Goal: Download file/media

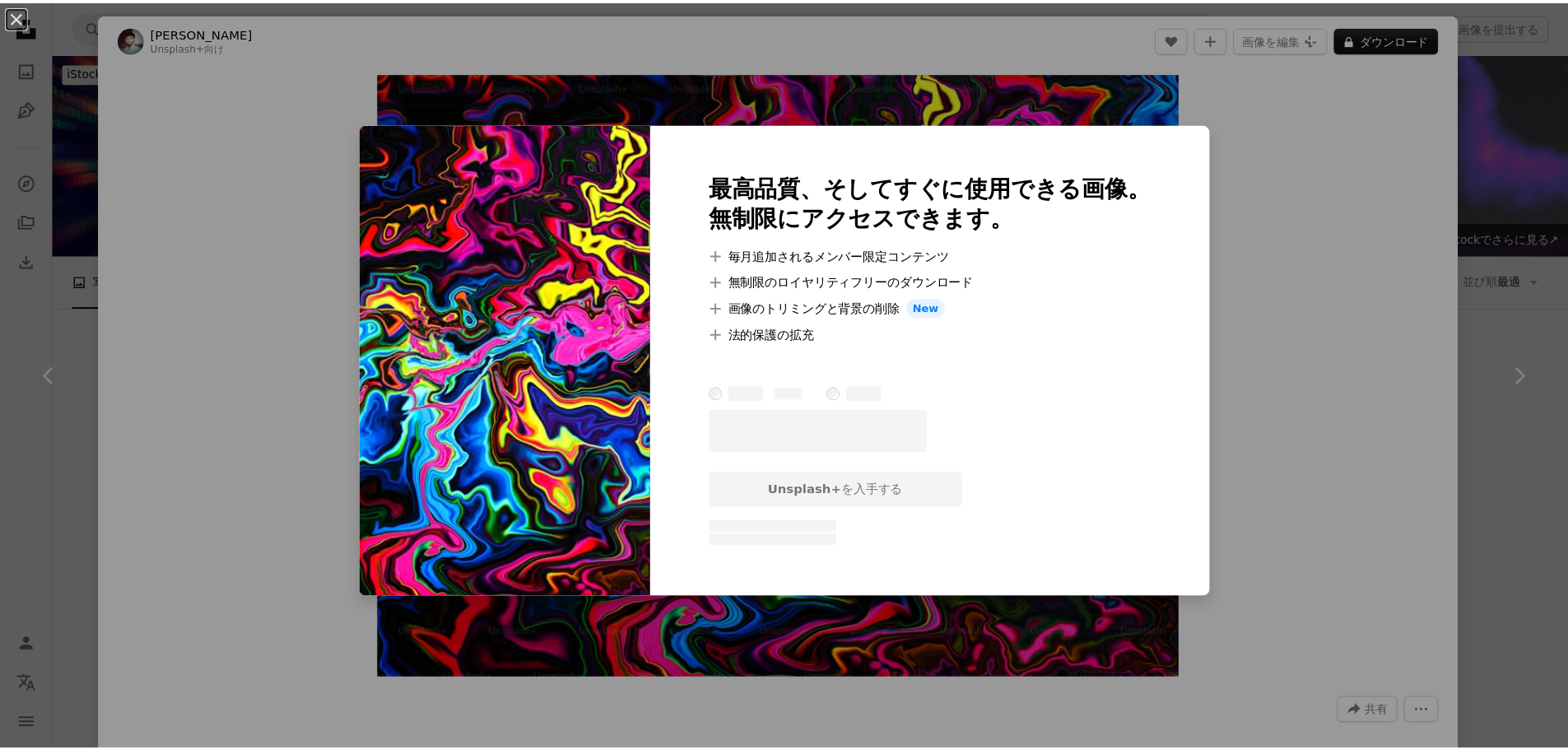
scroll to position [1317, 0]
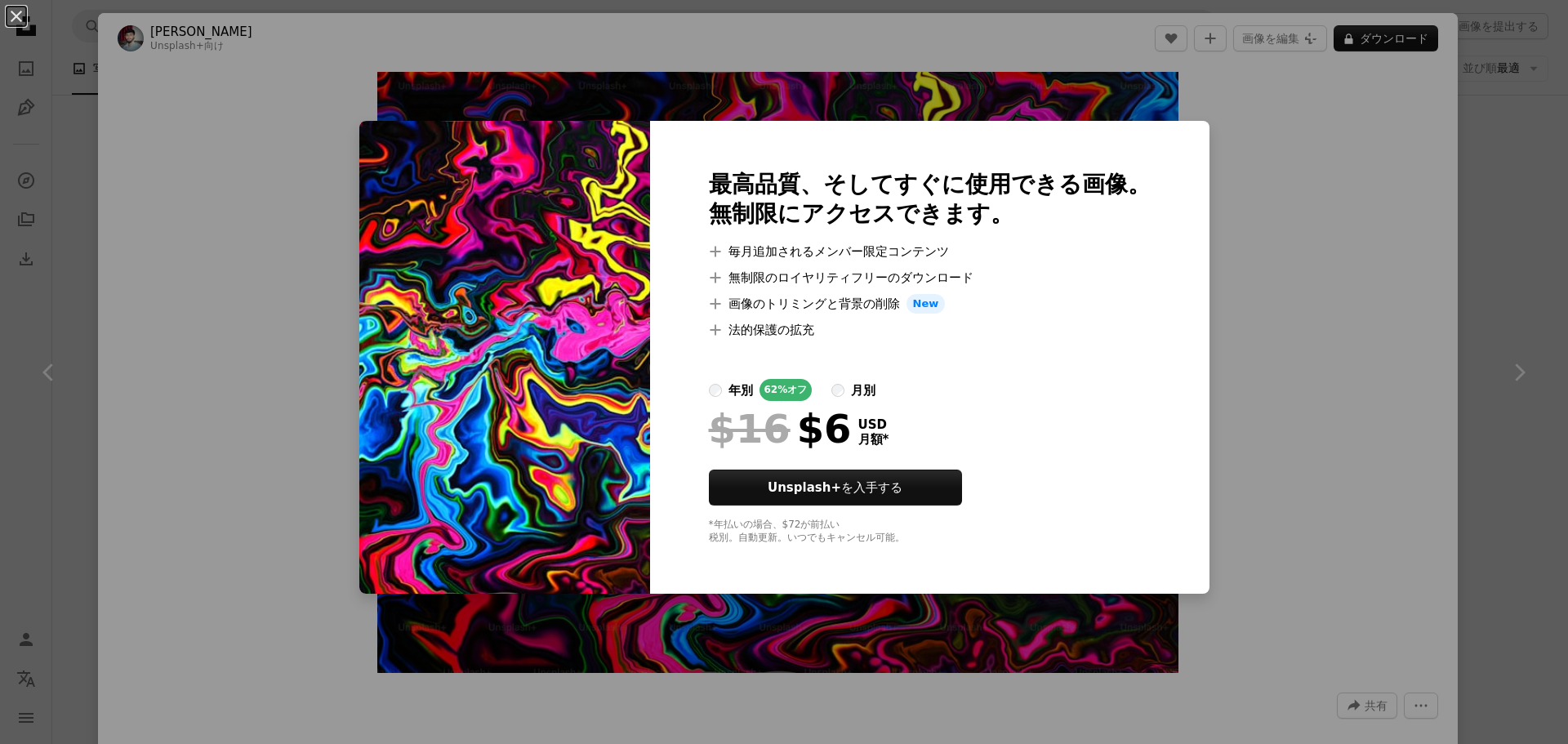
click at [1231, 254] on div "An X shape 最高品質、そしてすぐに使用できる画像。 無制限にアクセスできます。 A plus sign 毎月追加されるメンバー限定コンテンツ A p…" at bounding box center [784, 372] width 1568 height 744
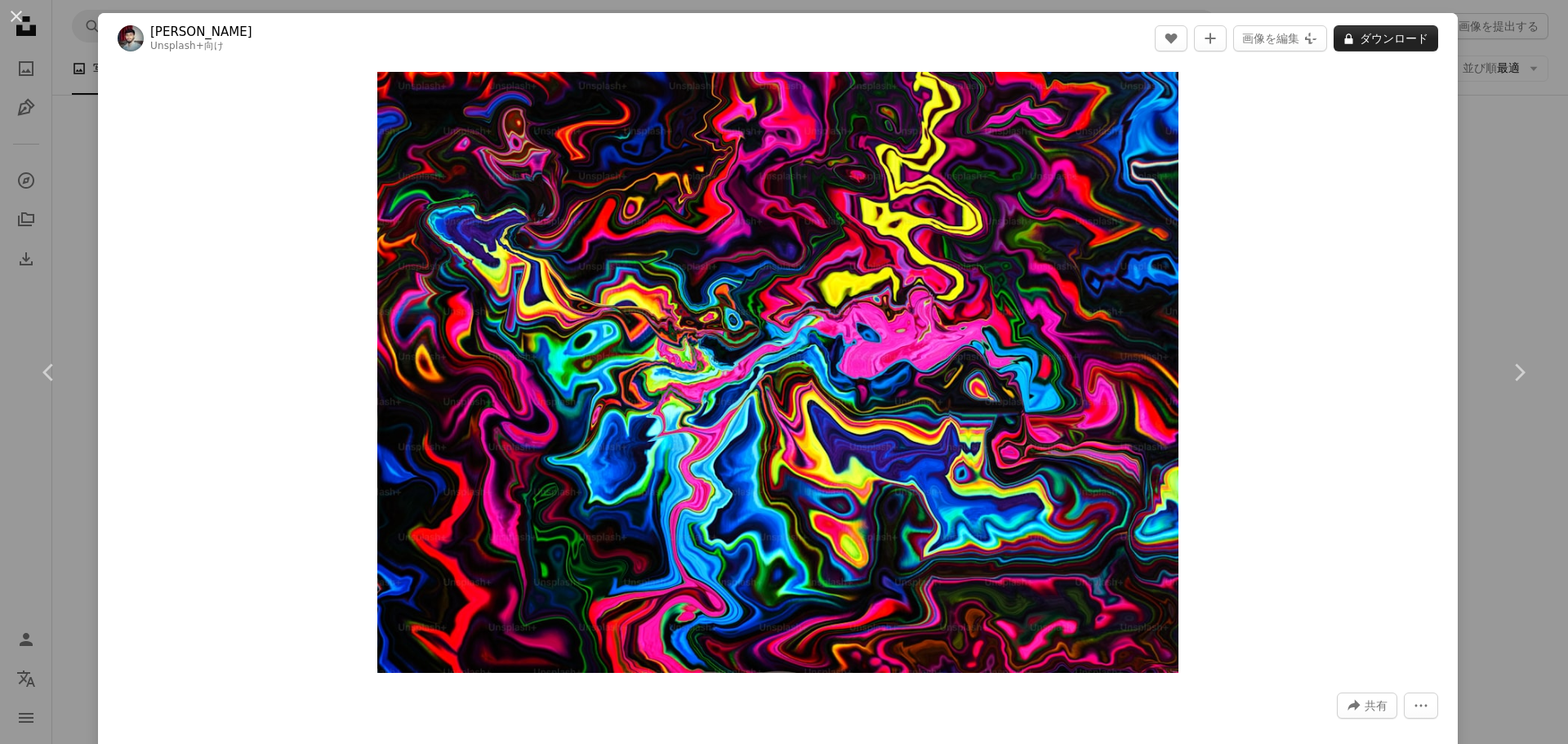
click at [1355, 47] on button "A lock ダウンロード" at bounding box center [1385, 39] width 105 height 26
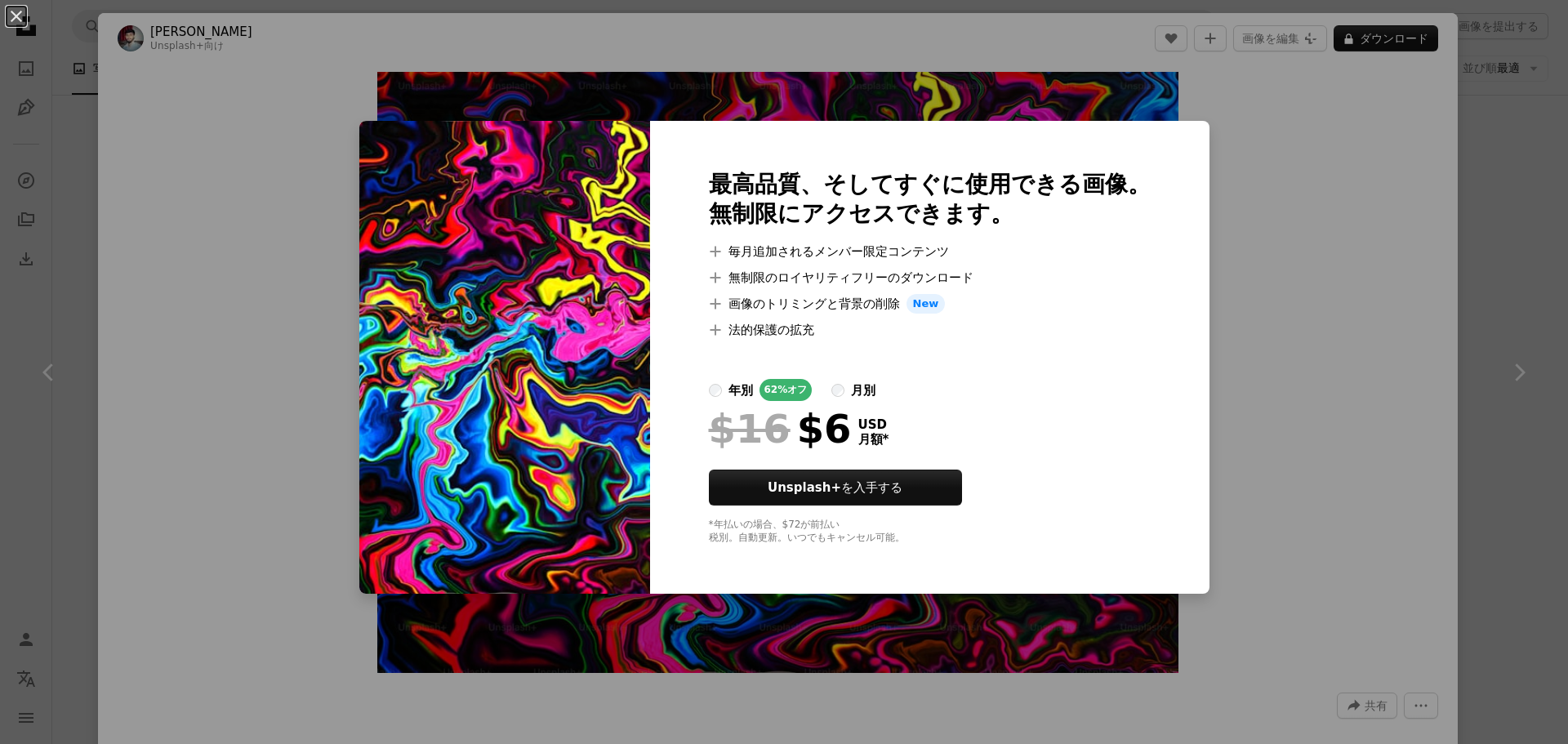
drag, startPoint x: 1530, startPoint y: 206, endPoint x: 1340, endPoint y: 188, distance: 190.9
click at [1525, 205] on div "An X shape 最高品質、そしてすぐに使用できる画像。 無制限にアクセスできます。 A plus sign 毎月追加されるメンバー限定コンテンツ A p…" at bounding box center [784, 372] width 1568 height 744
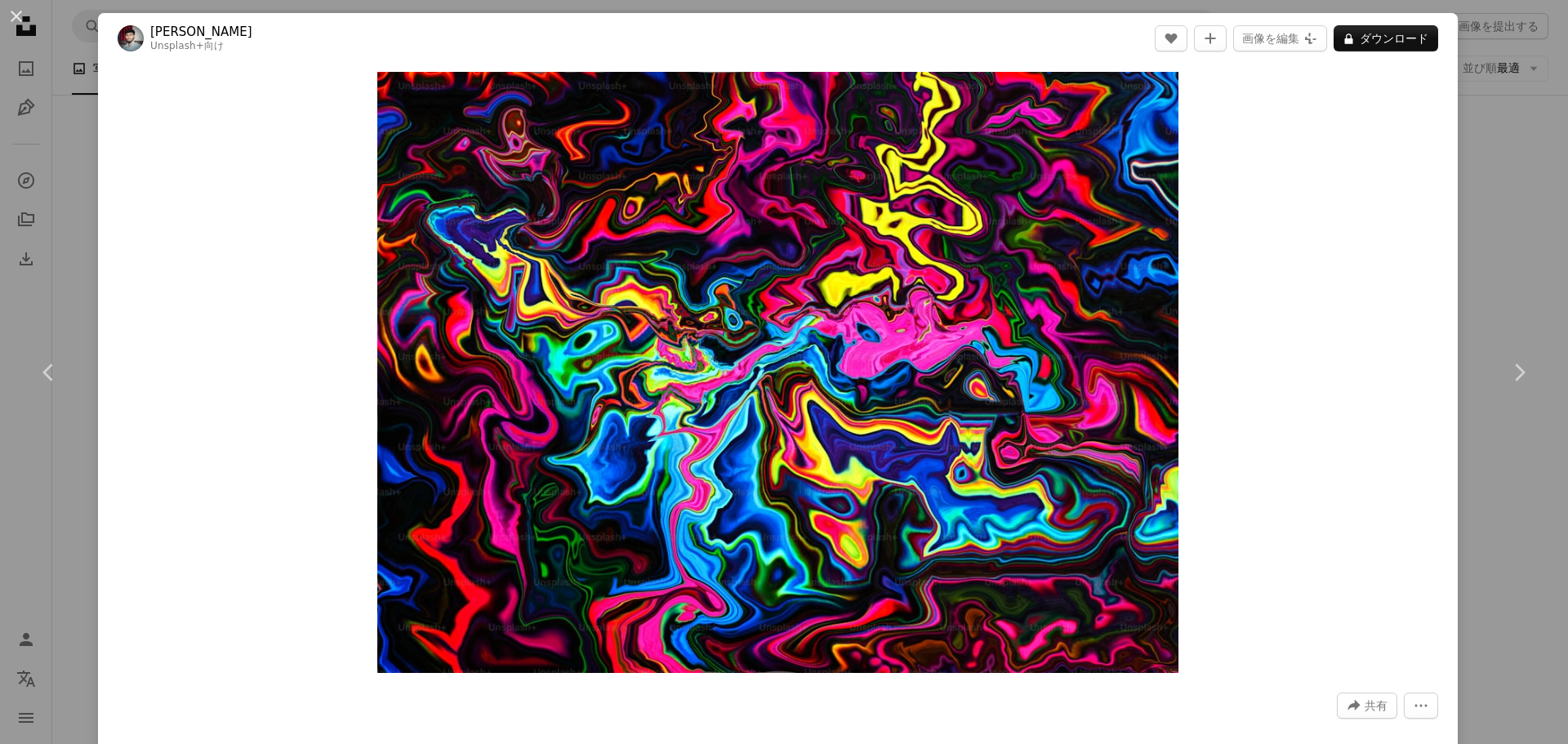
drag, startPoint x: 66, startPoint y: 75, endPoint x: 61, endPoint y: 42, distance: 33.4
click at [67, 66] on div "An X shape Chevron left Chevron right Woliul Hasan Unsplash+ 向け A heart A plus …" at bounding box center [784, 372] width 1568 height 744
